Goal: Information Seeking & Learning: Check status

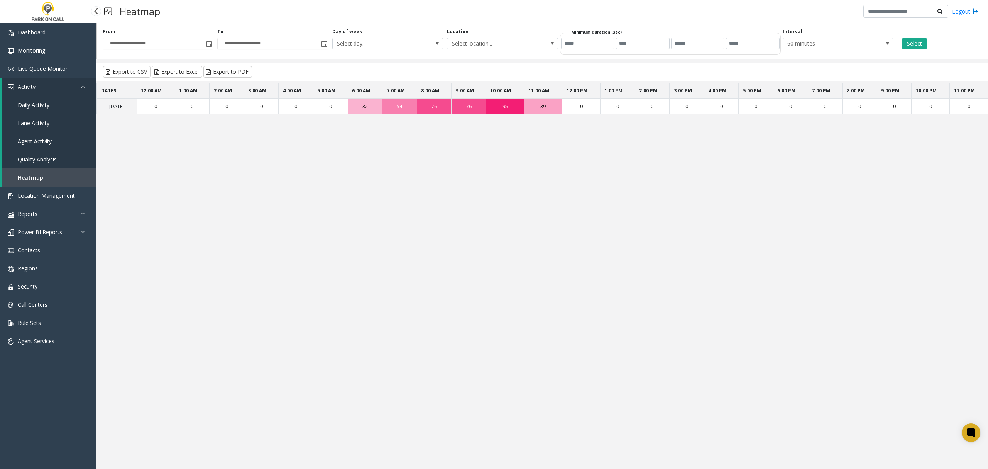
click at [34, 141] on span "Agent Activity" at bounding box center [35, 140] width 34 height 7
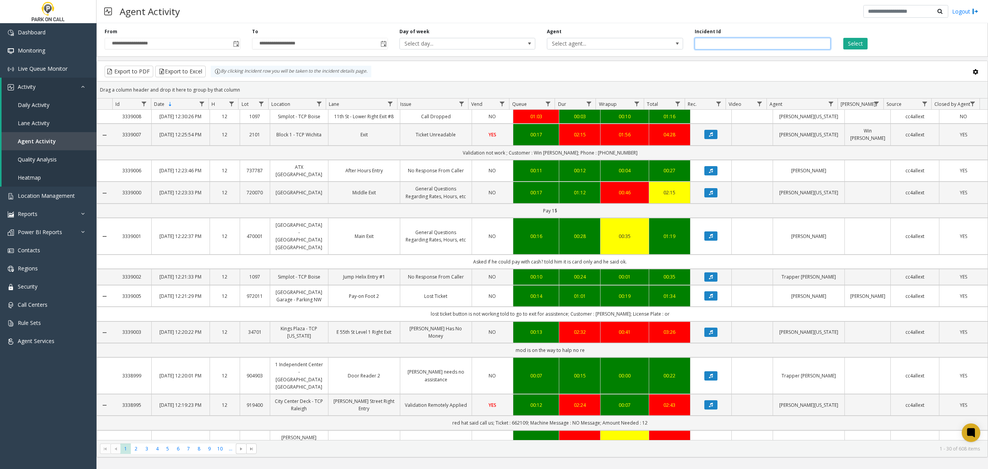
click at [743, 42] on input "number" at bounding box center [763, 44] width 136 height 12
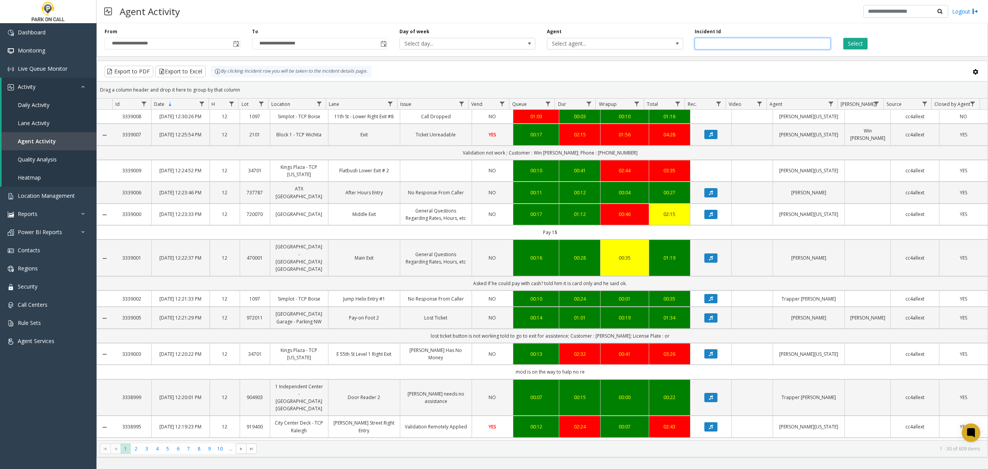
click at [700, 43] on input "number" at bounding box center [763, 44] width 136 height 12
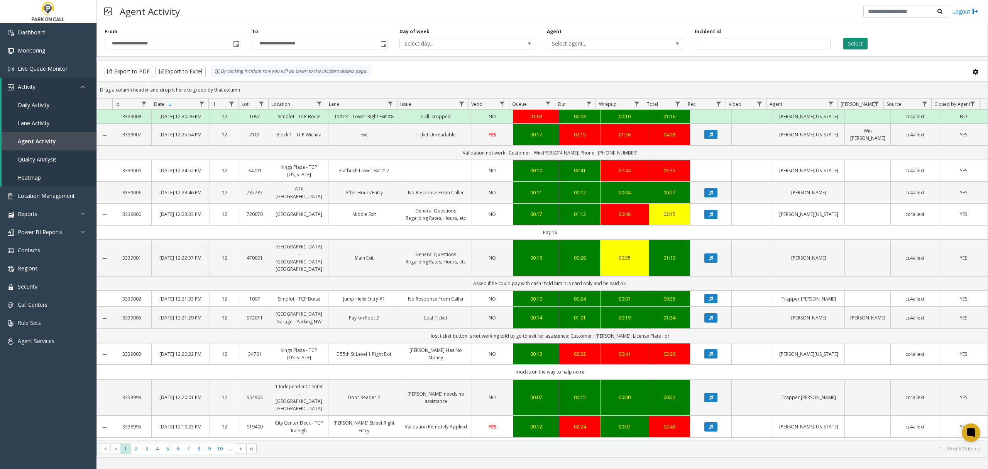
click at [865, 42] on button "Select" at bounding box center [855, 44] width 24 height 12
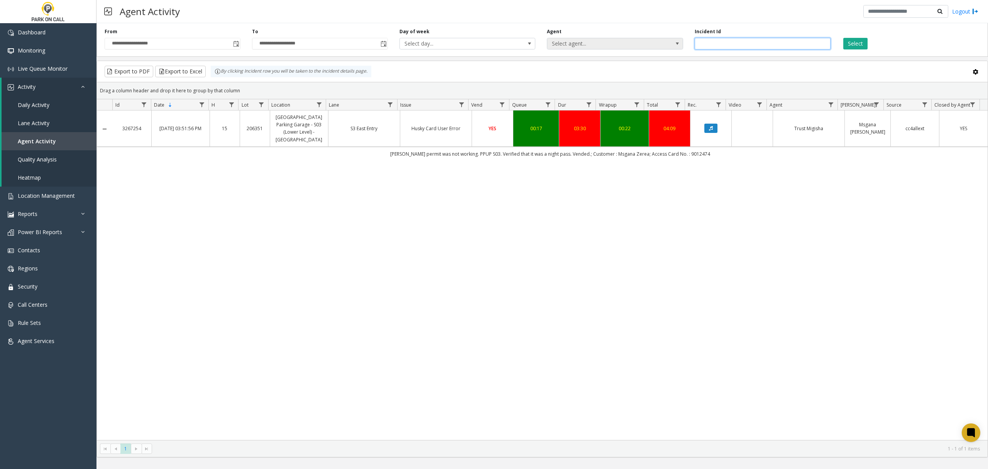
drag, startPoint x: 720, startPoint y: 42, endPoint x: 677, endPoint y: 45, distance: 42.9
click at [677, 45] on div "**********" at bounding box center [542, 38] width 892 height 37
type input "*******"
click at [842, 42] on div "Select" at bounding box center [909, 38] width 147 height 21
click at [849, 42] on button "Select" at bounding box center [855, 44] width 24 height 12
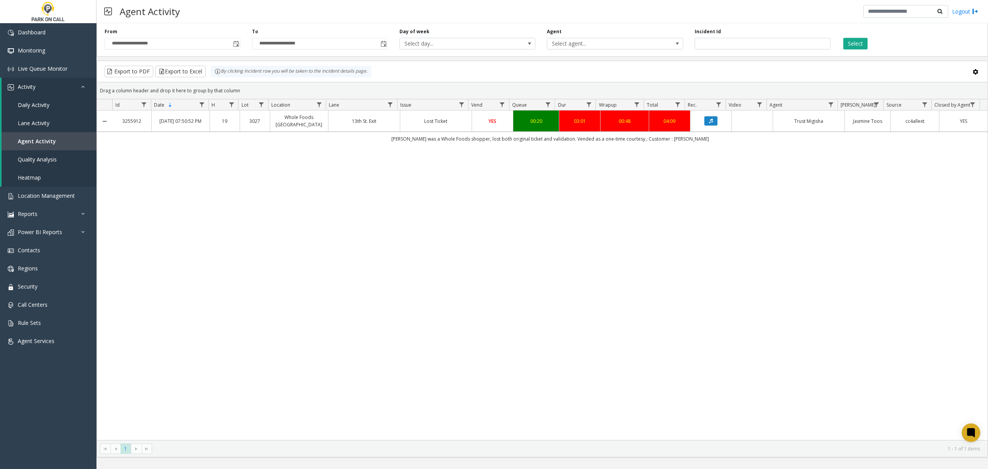
click at [709, 116] on td "Data table" at bounding box center [710, 120] width 41 height 21
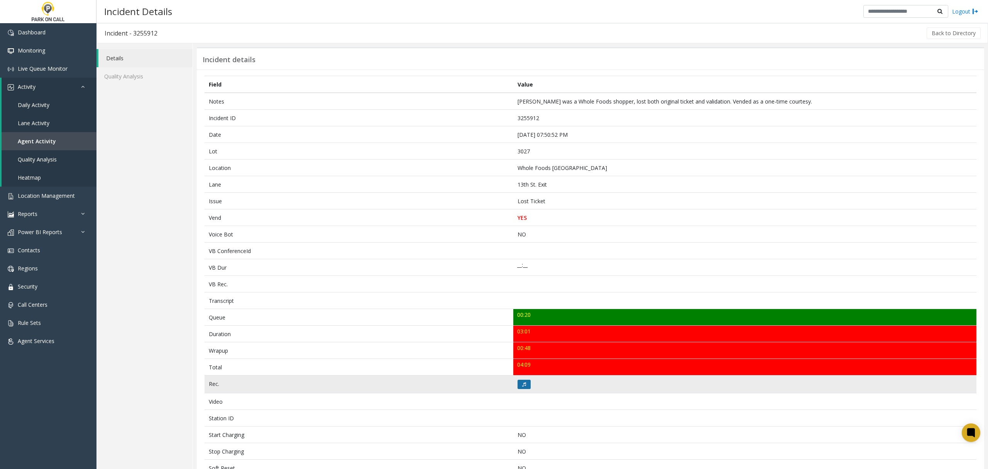
click at [522, 386] on icon at bounding box center [524, 384] width 4 height 5
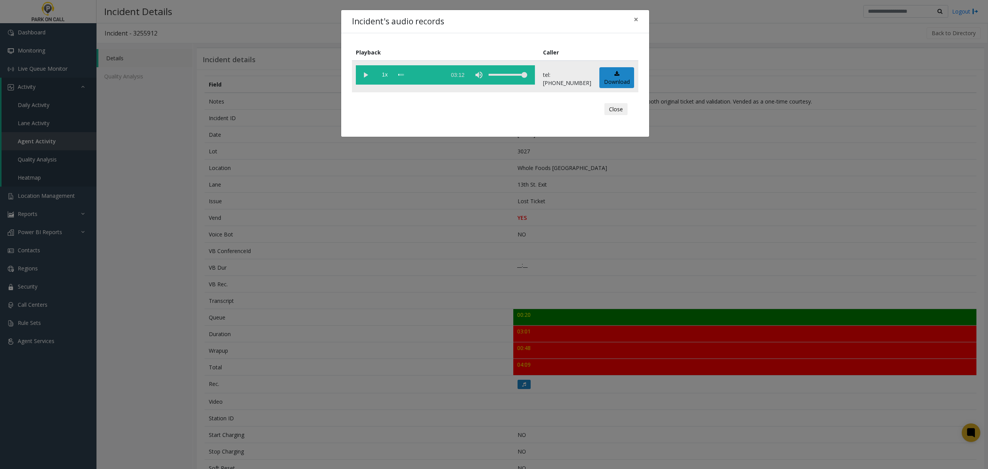
click at [366, 73] on vg-play-pause at bounding box center [365, 74] width 19 height 19
click at [366, 76] on vg-play-pause at bounding box center [365, 74] width 19 height 19
click at [634, 19] on span "×" at bounding box center [636, 19] width 5 height 11
